Goal: Information Seeking & Learning: Learn about a topic

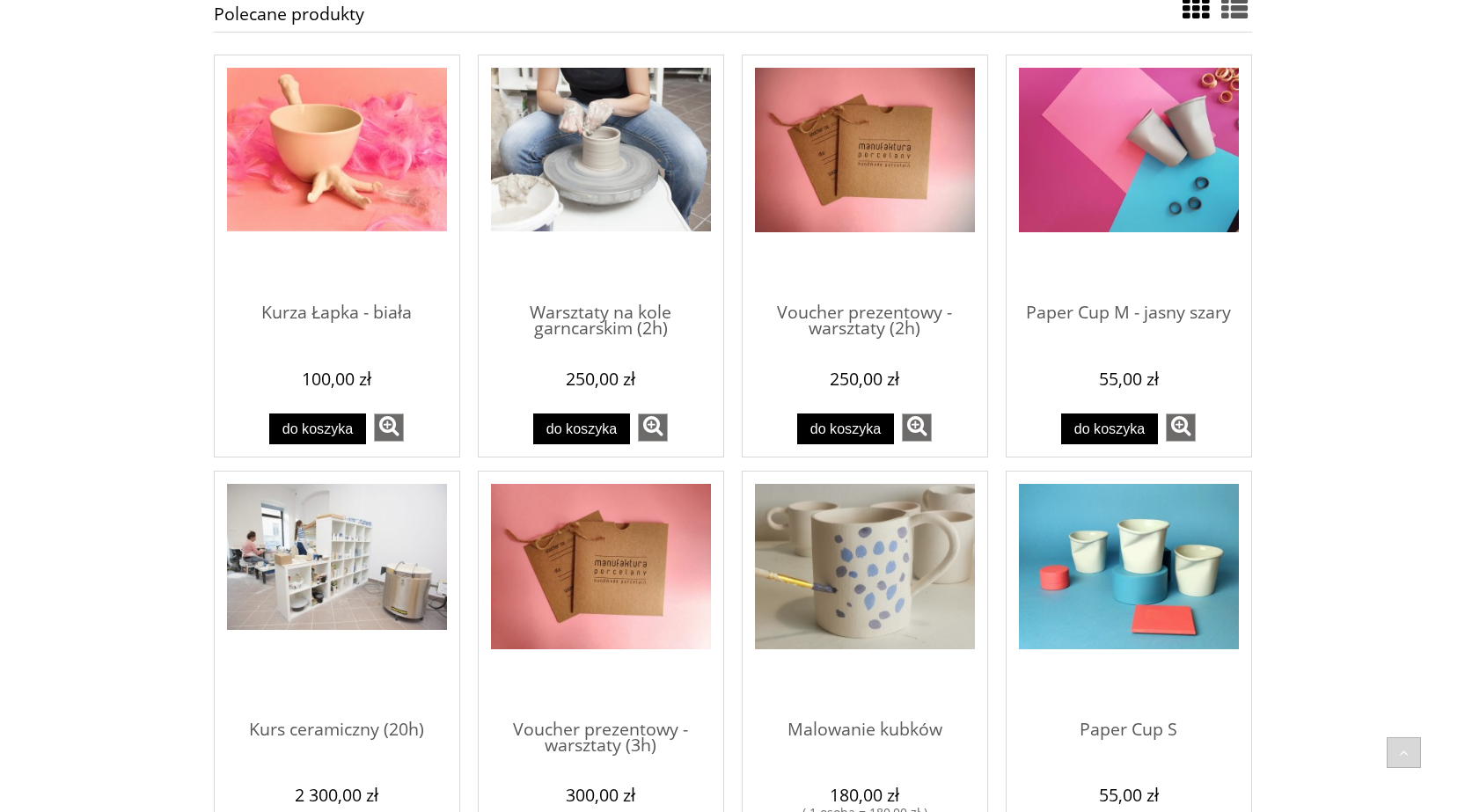
scroll to position [616, 0]
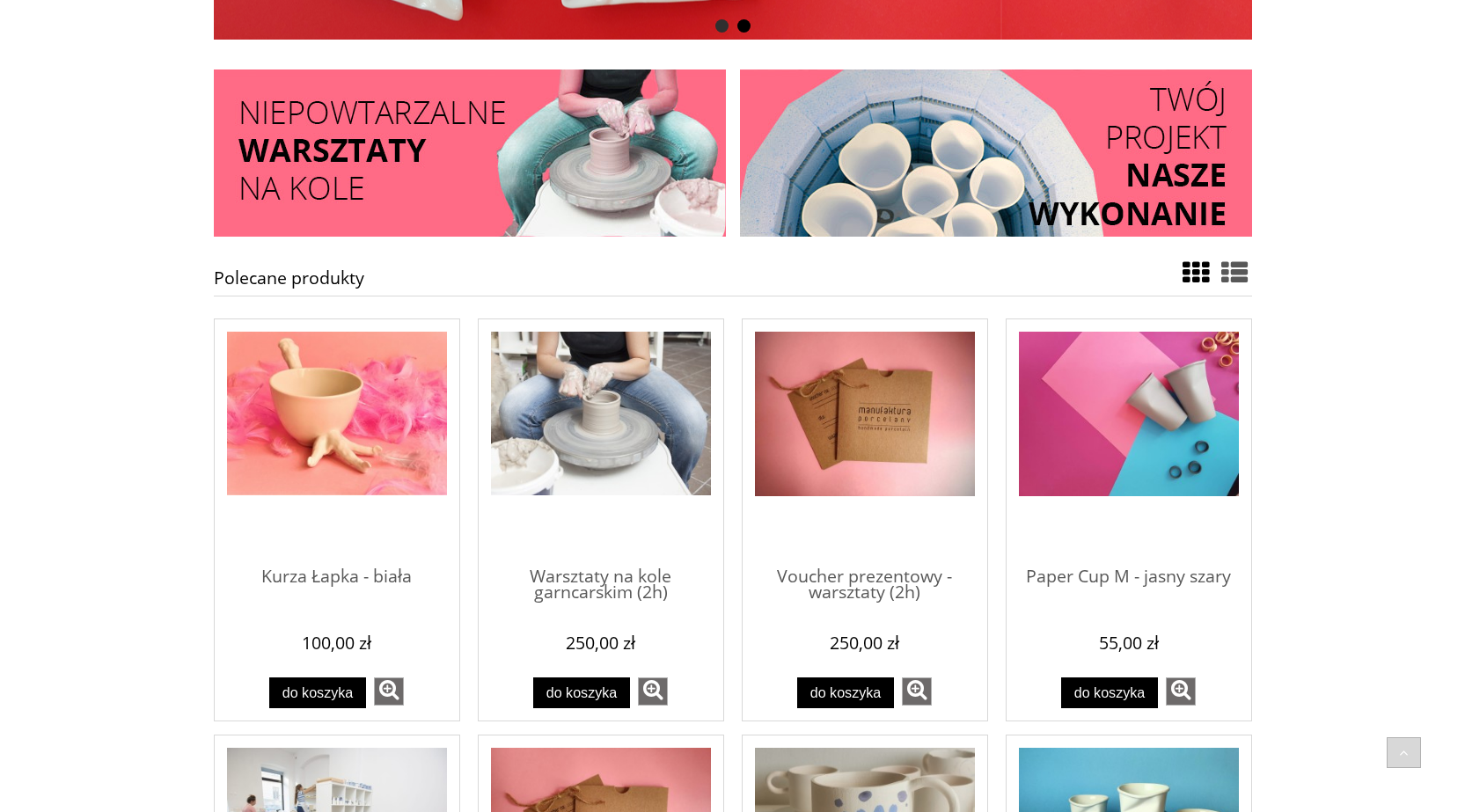
click at [654, 522] on span "Przejdź do produktu Warsztaty na kole garncarskim (2h)" at bounding box center [601, 442] width 220 height 220
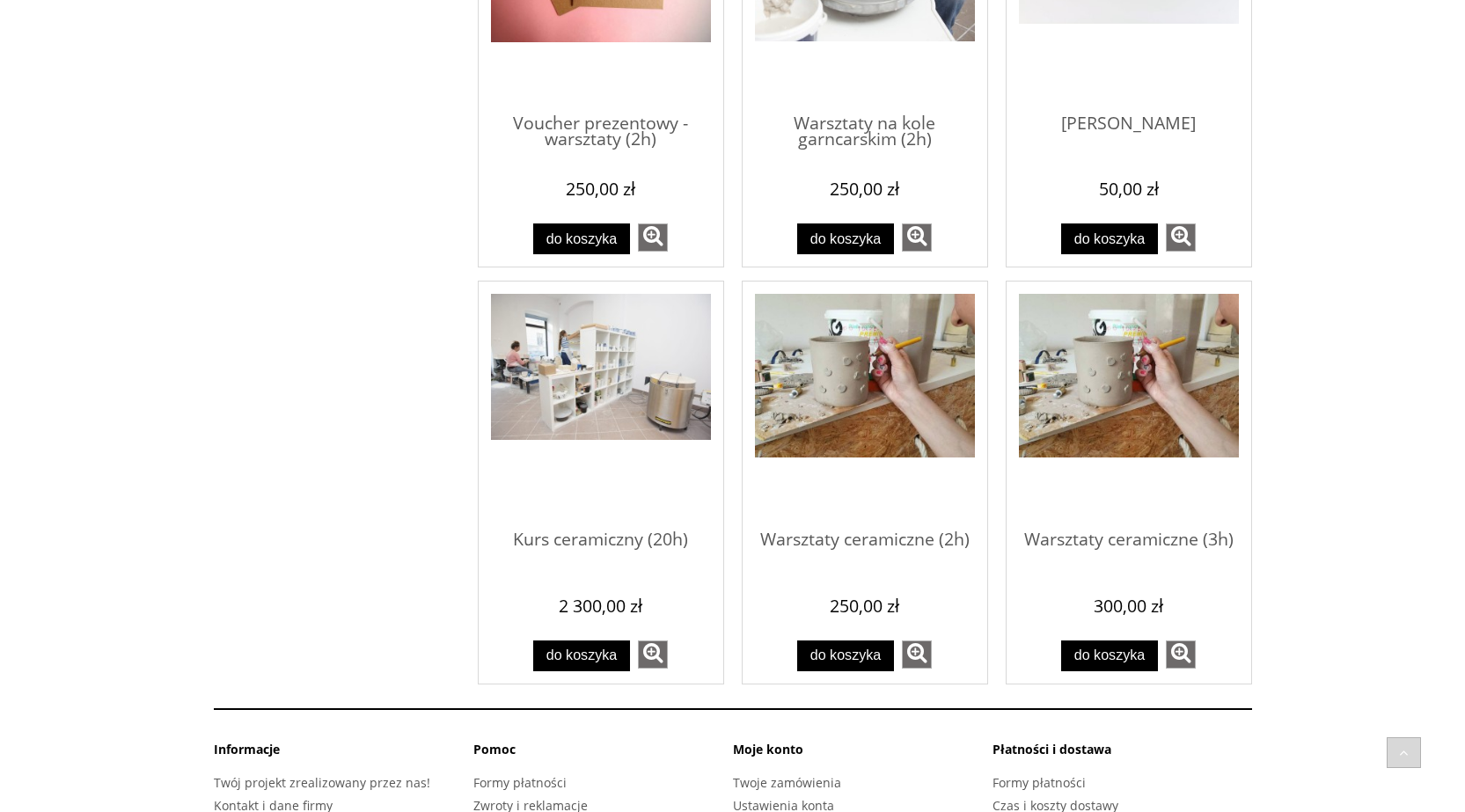
scroll to position [1144, 0]
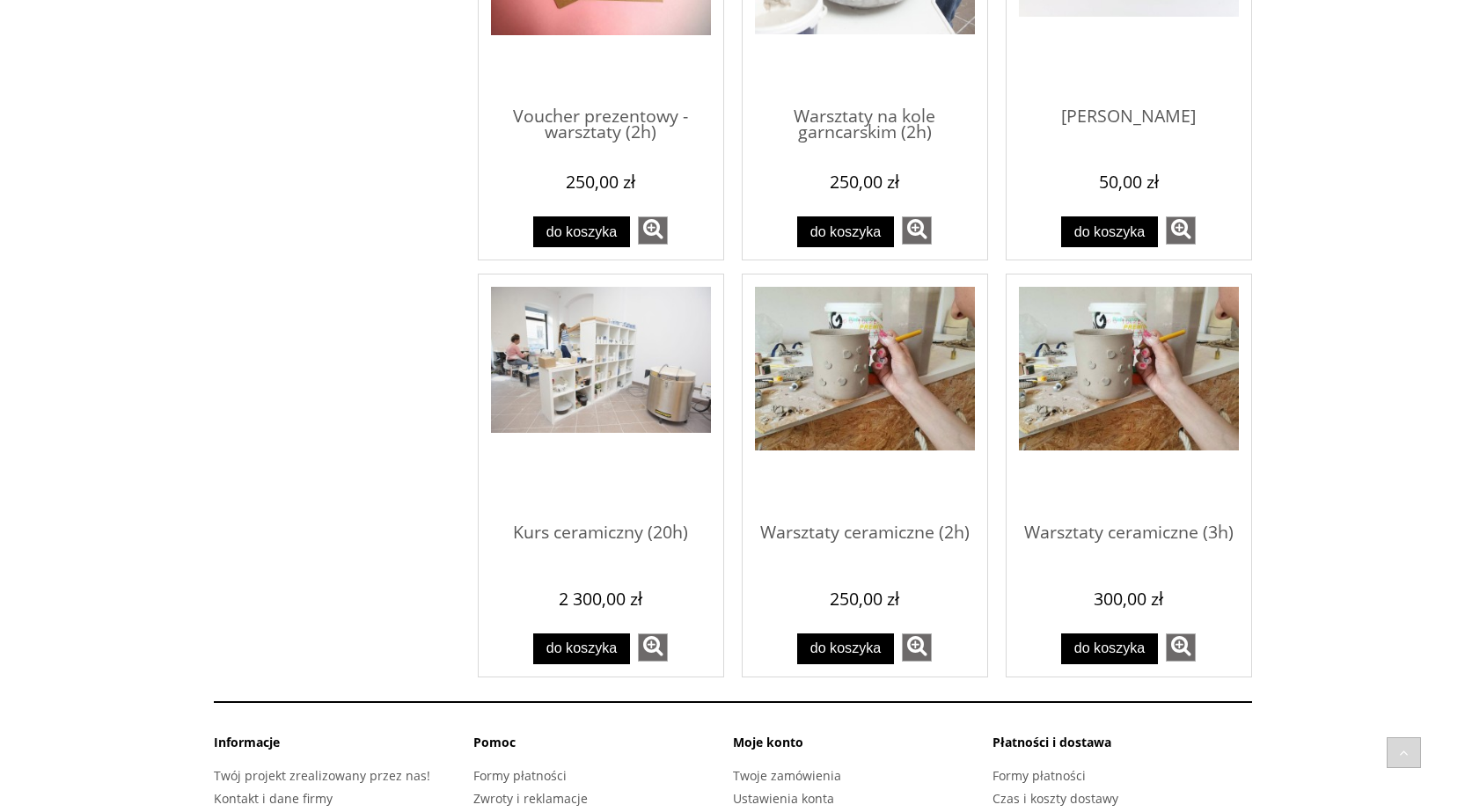
click at [1152, 393] on img "Przejdź do produktu Warsztaty ceramiczne (3h)" at bounding box center [1129, 368] width 220 height 164
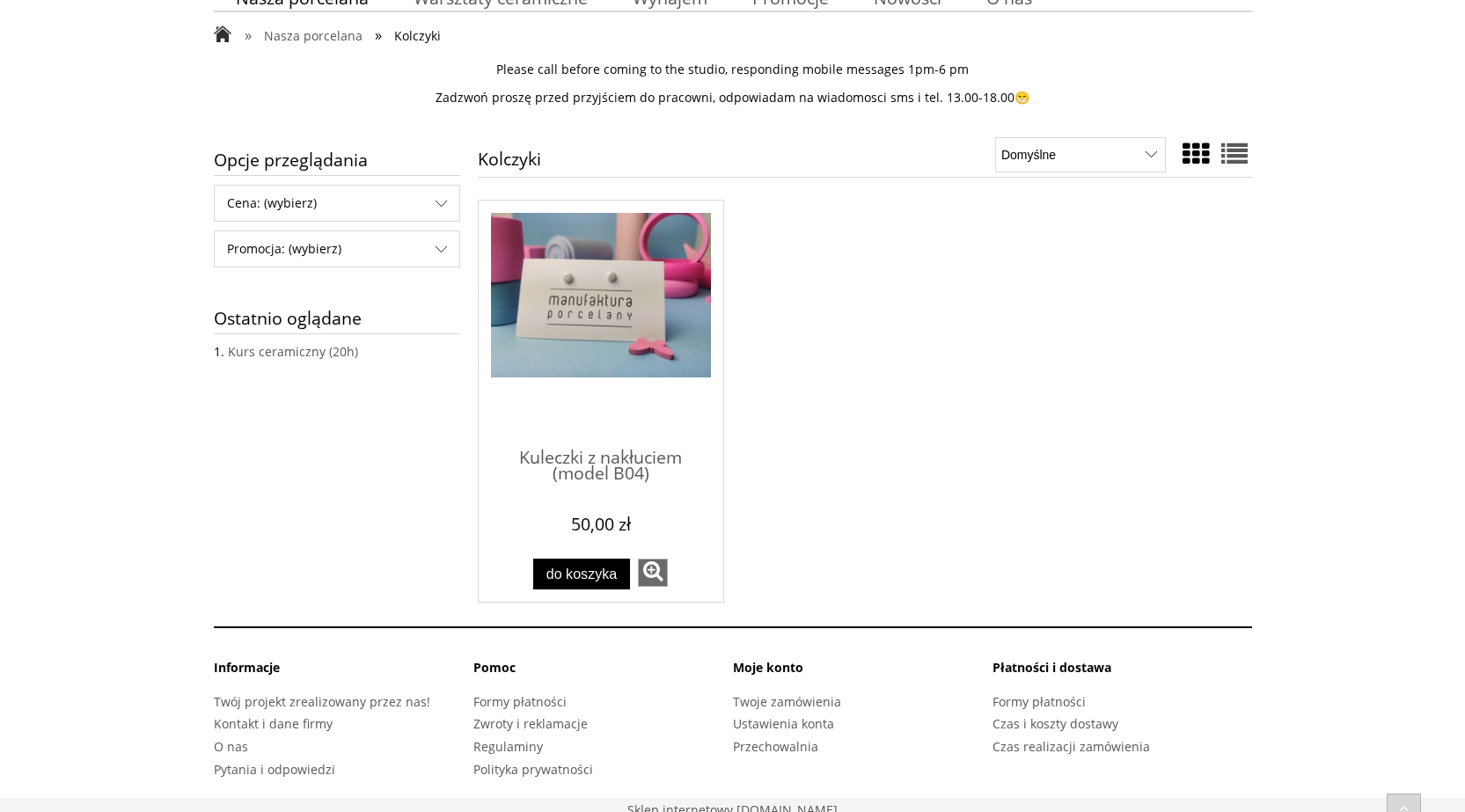
scroll to position [223, 0]
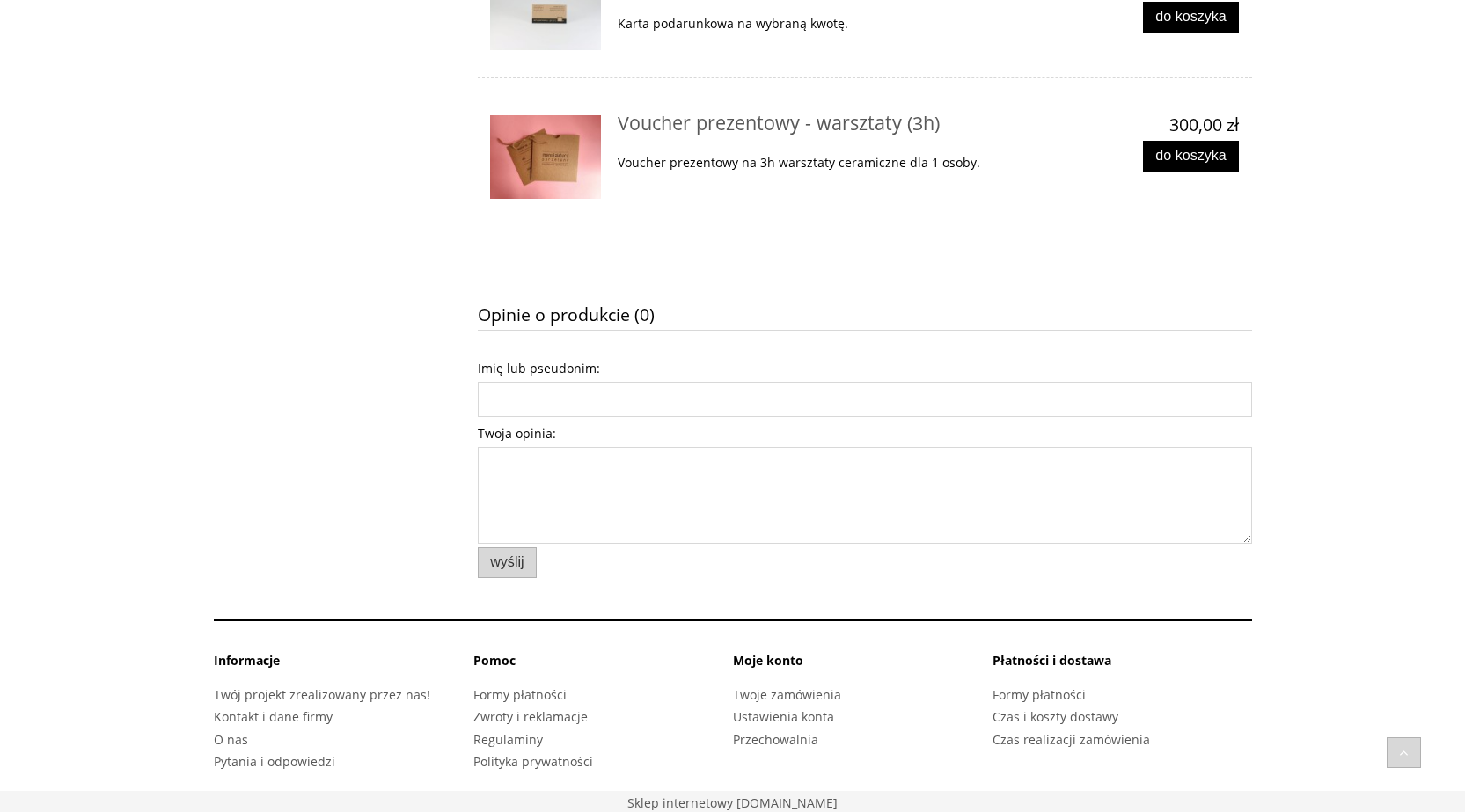
scroll to position [1631, 0]
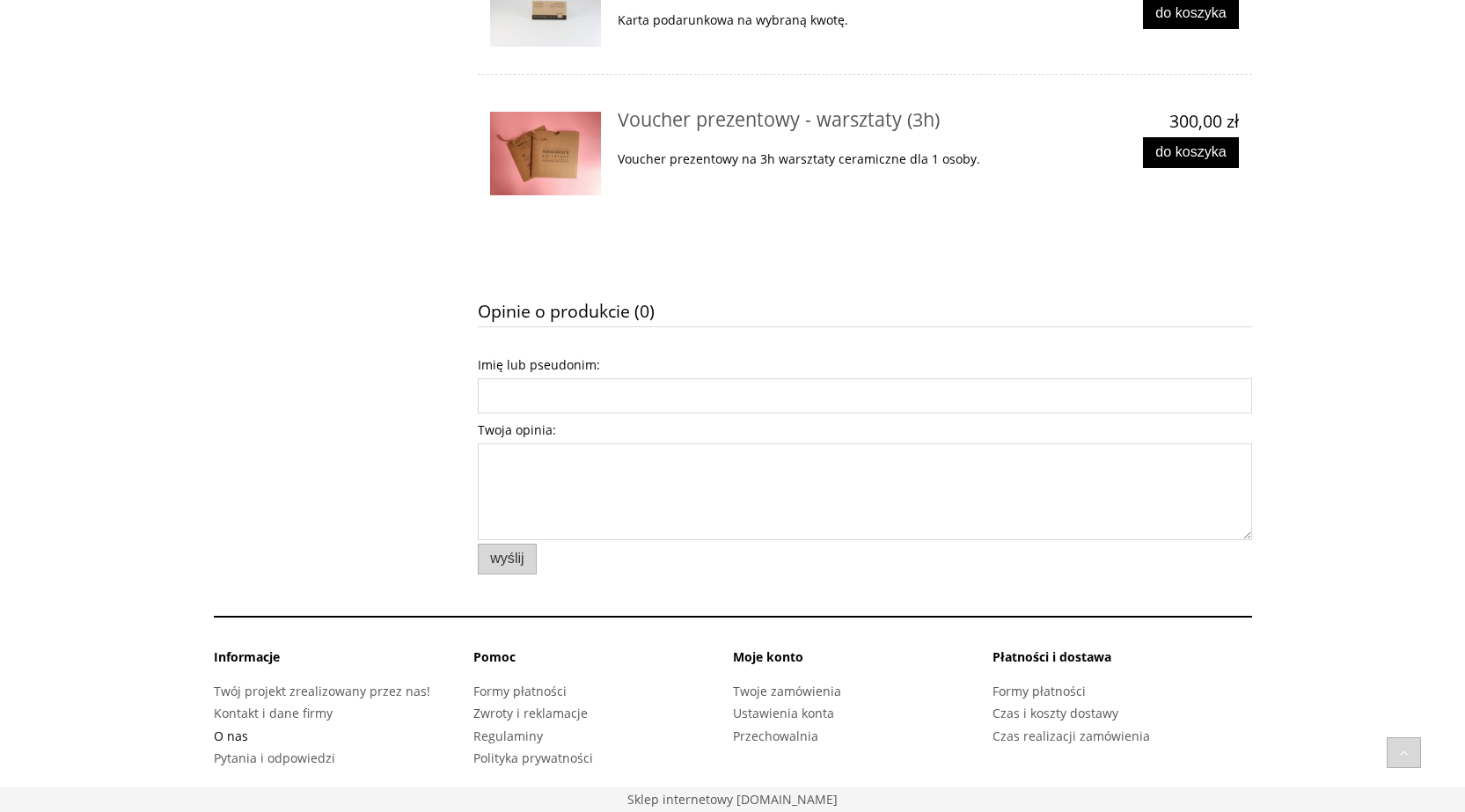
click at [231, 737] on link "O nas" at bounding box center [231, 735] width 35 height 16
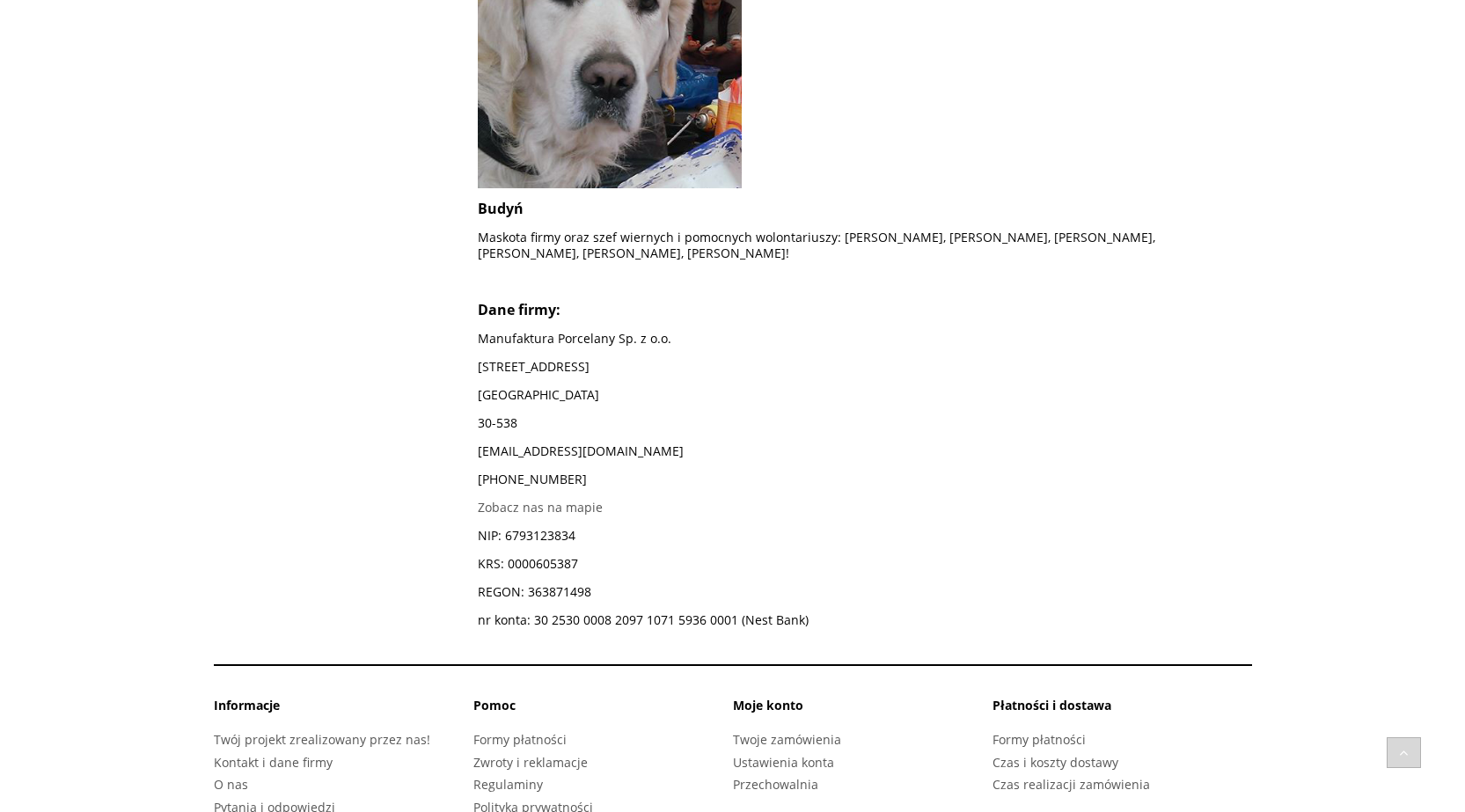
scroll to position [1671, 0]
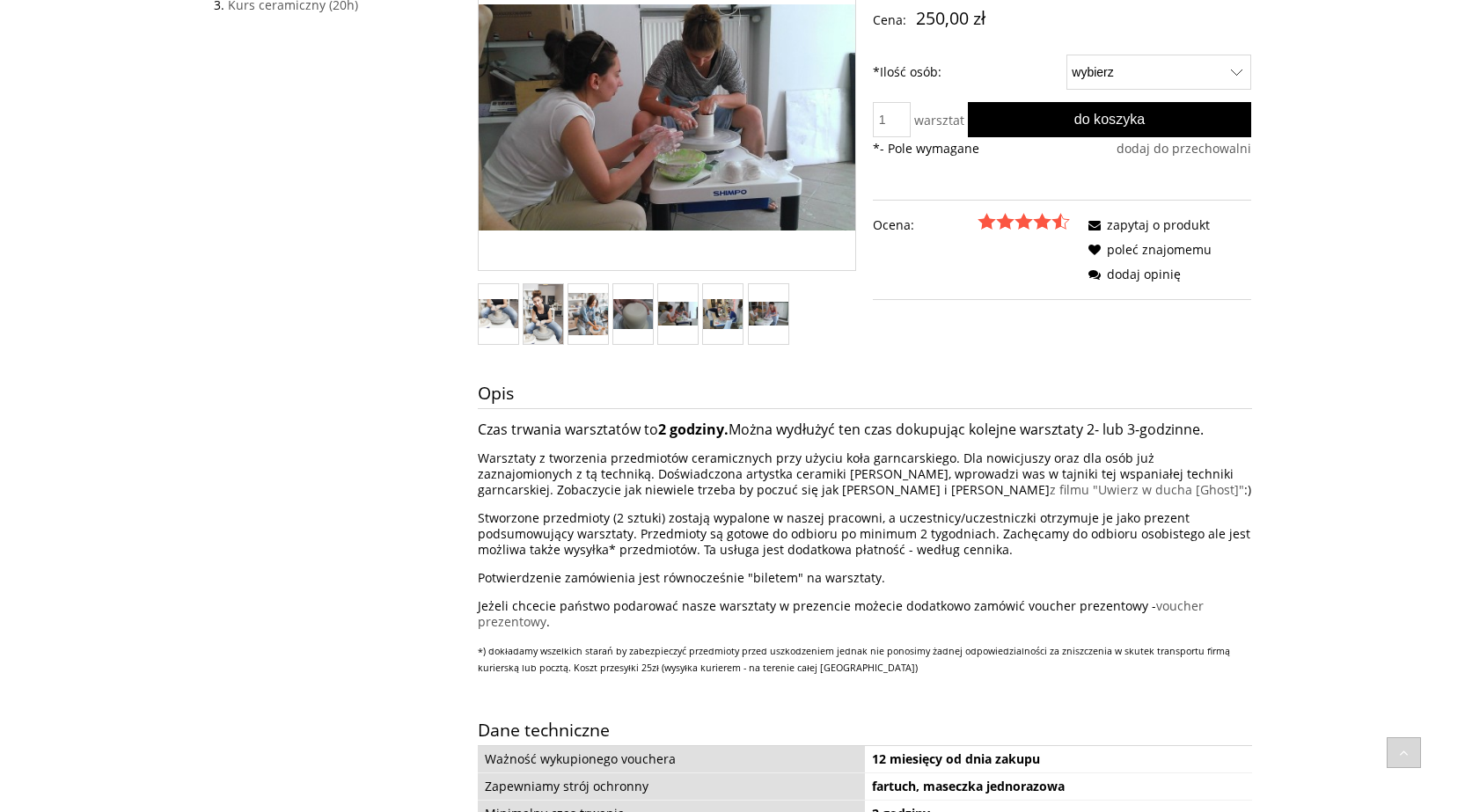
scroll to position [264, 0]
